Goal: Information Seeking & Learning: Learn about a topic

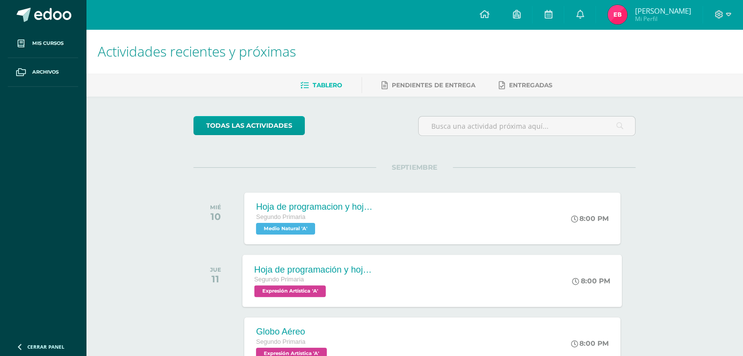
click at [305, 288] on span "Expresión Artística 'A'" at bounding box center [289, 292] width 71 height 12
click at [184, 329] on div "todas las Actividades No tienes actividades Échale un vistazo a los demás perío…" at bounding box center [414, 358] width 481 height 522
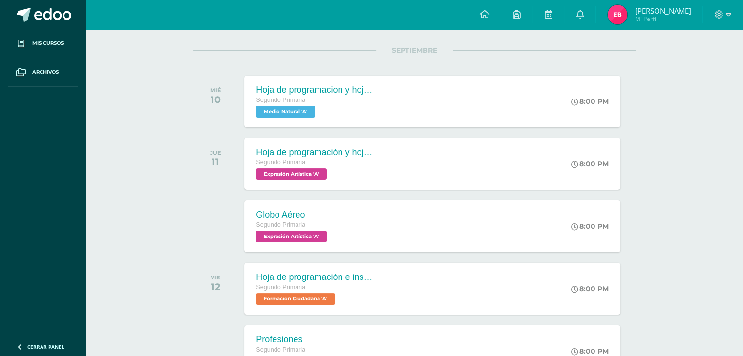
scroll to position [137, 0]
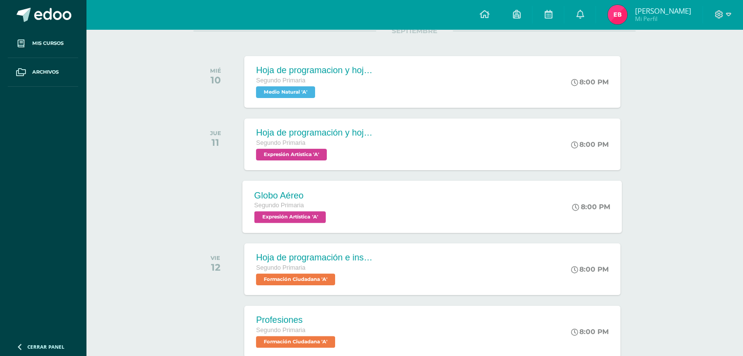
click at [300, 216] on span "Expresión Artística 'A'" at bounding box center [289, 217] width 71 height 12
click at [194, 202] on div at bounding box center [217, 207] width 49 height 52
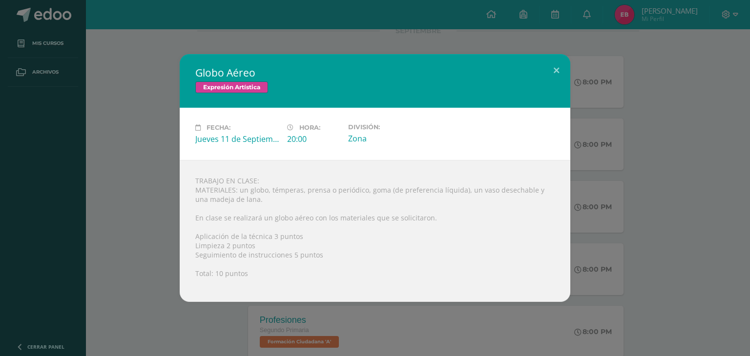
click at [117, 173] on div "Globo Aéreo Expresión Artística Fecha: [DATE] Hora: 20:00 División:" at bounding box center [375, 178] width 742 height 248
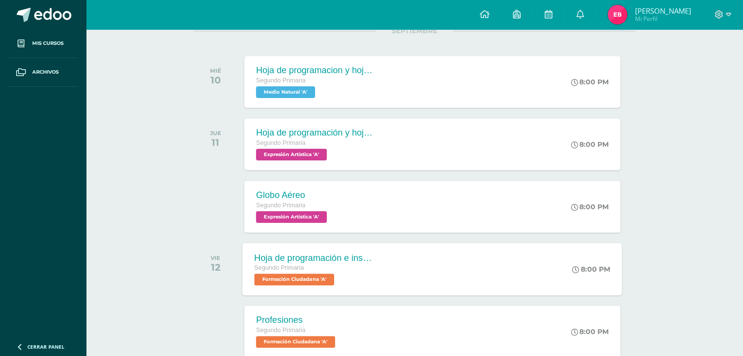
click at [282, 280] on span "Formación Ciudadana 'A'" at bounding box center [294, 280] width 80 height 12
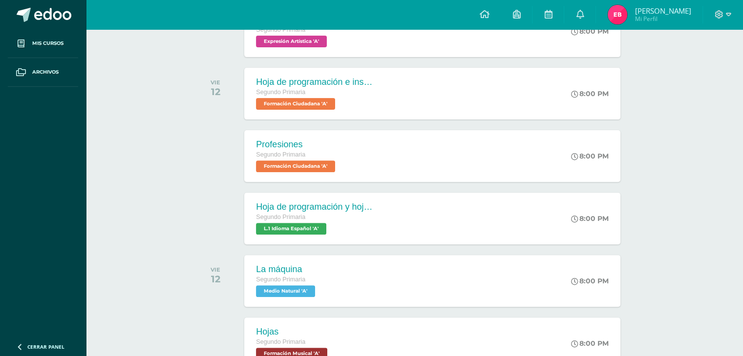
scroll to position [332, 0]
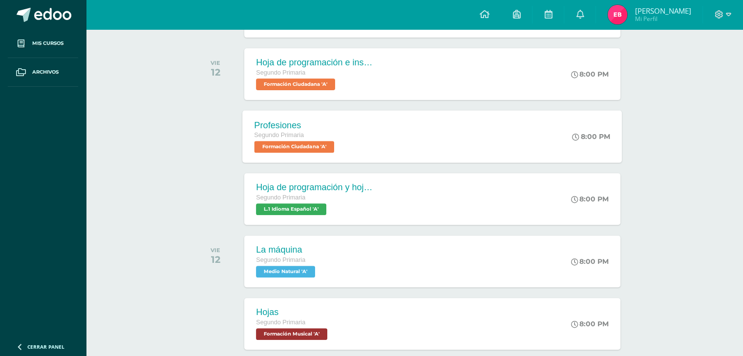
click at [306, 147] on span "Formación Ciudadana 'A'" at bounding box center [294, 147] width 80 height 12
click at [148, 292] on div "Actividades recientes y próximas Tablero Pendientes de entrega Entregadas todas…" at bounding box center [414, 207] width 657 height 1021
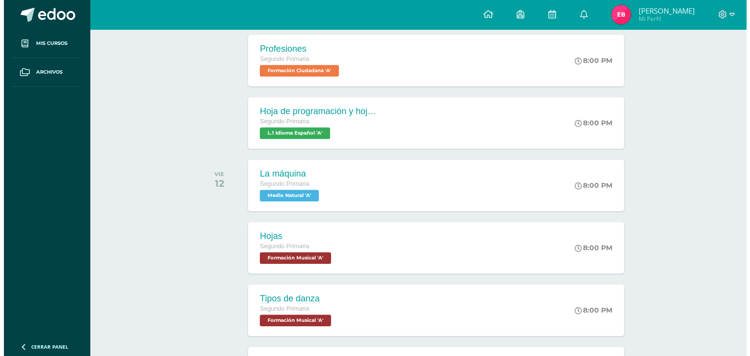
scroll to position [410, 0]
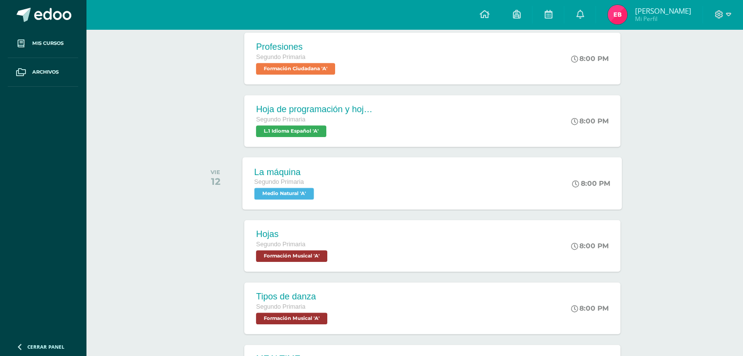
click at [296, 196] on span "Medio Natural 'A'" at bounding box center [284, 194] width 60 height 12
click at [288, 257] on span "Formación Musical 'A'" at bounding box center [290, 257] width 72 height 12
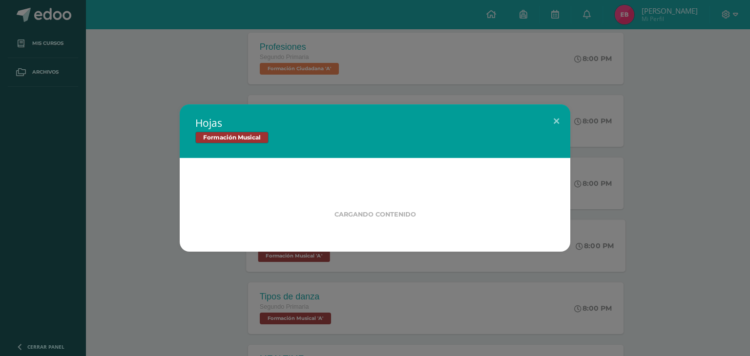
click at [288, 257] on div "Hojas Formación Musical Cargando contenido Loading..." at bounding box center [375, 178] width 750 height 356
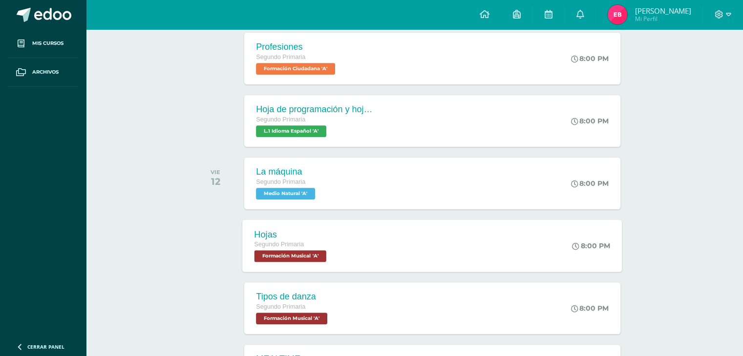
click at [288, 257] on span "Formación Musical 'A'" at bounding box center [290, 257] width 72 height 12
click at [278, 319] on span "Formación Musical 'A'" at bounding box center [290, 319] width 72 height 12
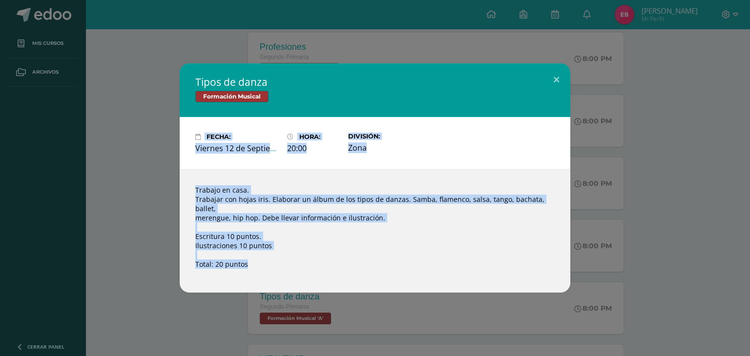
click at [319, 233] on div "Trabajo en casa. Trabajar con hojas iris. Elaborar un álbum de los tipos de dan…" at bounding box center [375, 231] width 391 height 124
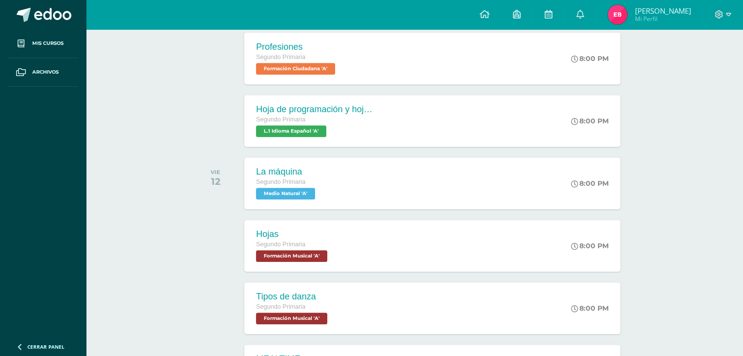
click at [218, 294] on div at bounding box center [217, 309] width 49 height 52
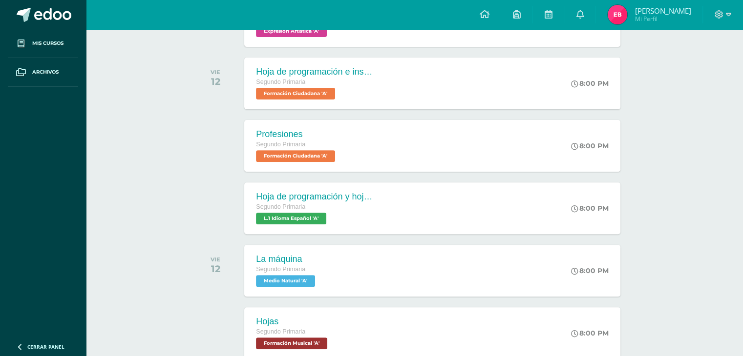
scroll to position [313, 0]
